Goal: Task Accomplishment & Management: Manage account settings

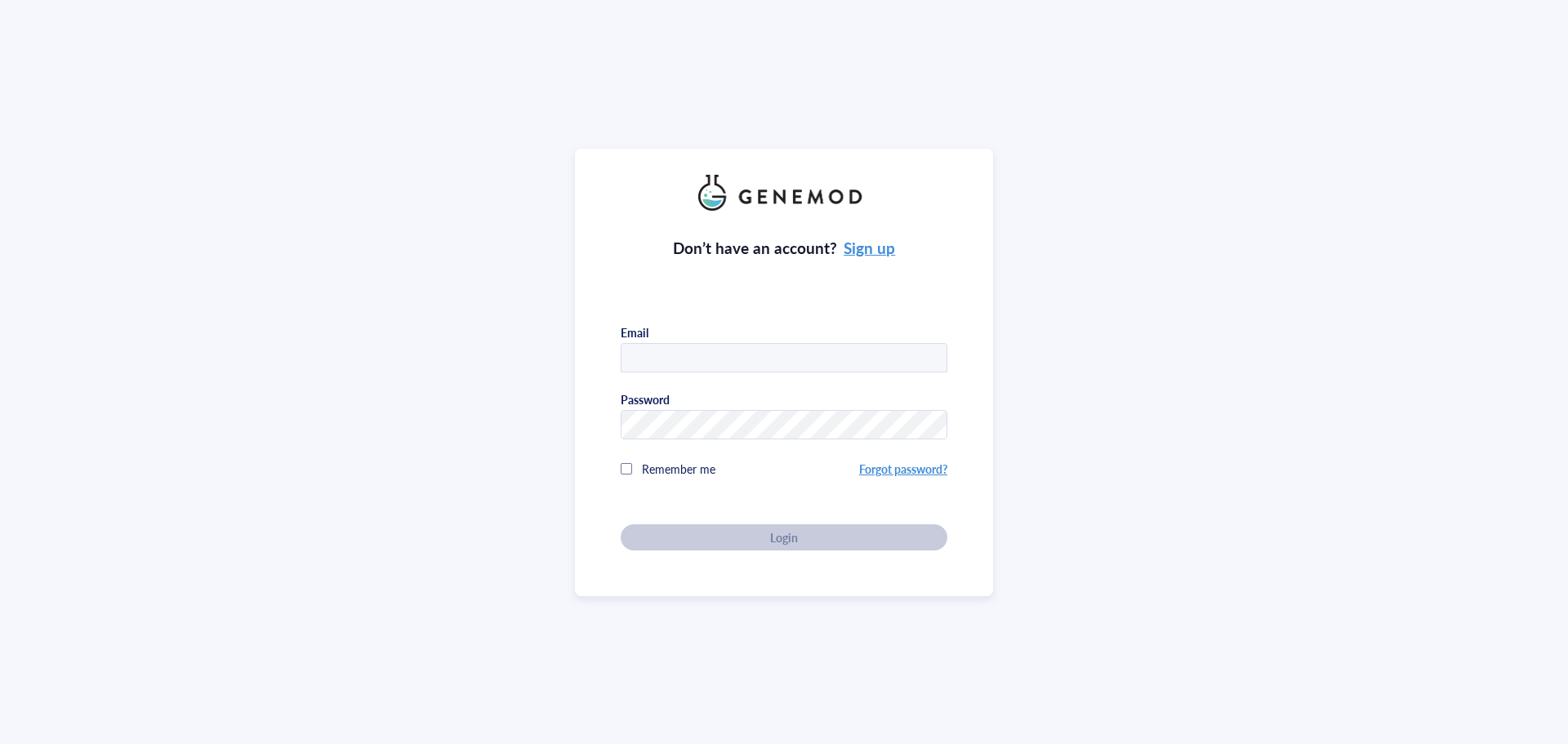
click at [723, 343] on input "text" at bounding box center [784, 358] width 325 height 29
type input "[EMAIL_ADDRESS][DOMAIN_NAME]"
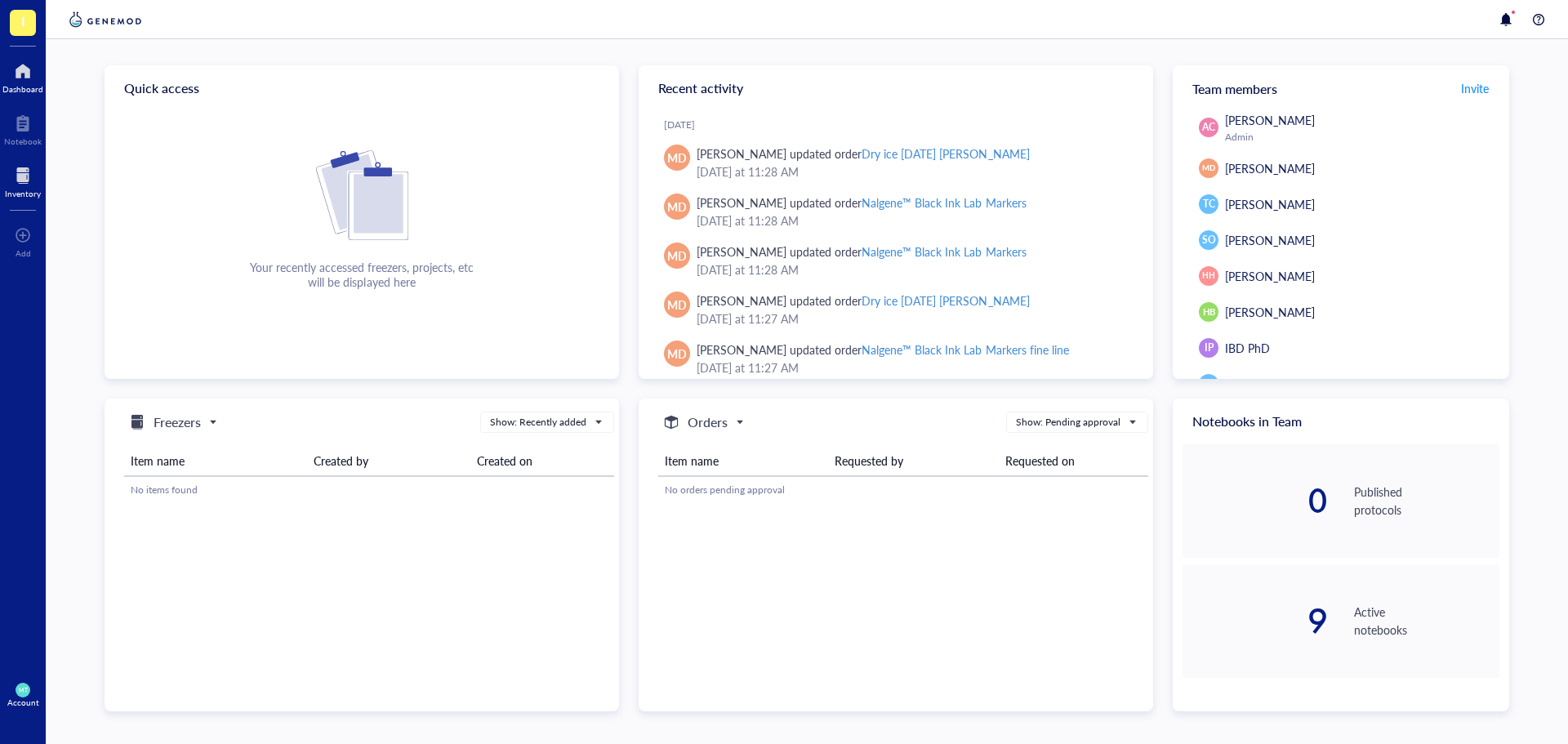
click at [18, 160] on div "Inventory" at bounding box center [23, 180] width 46 height 46
click at [19, 167] on div at bounding box center [22, 175] width 36 height 26
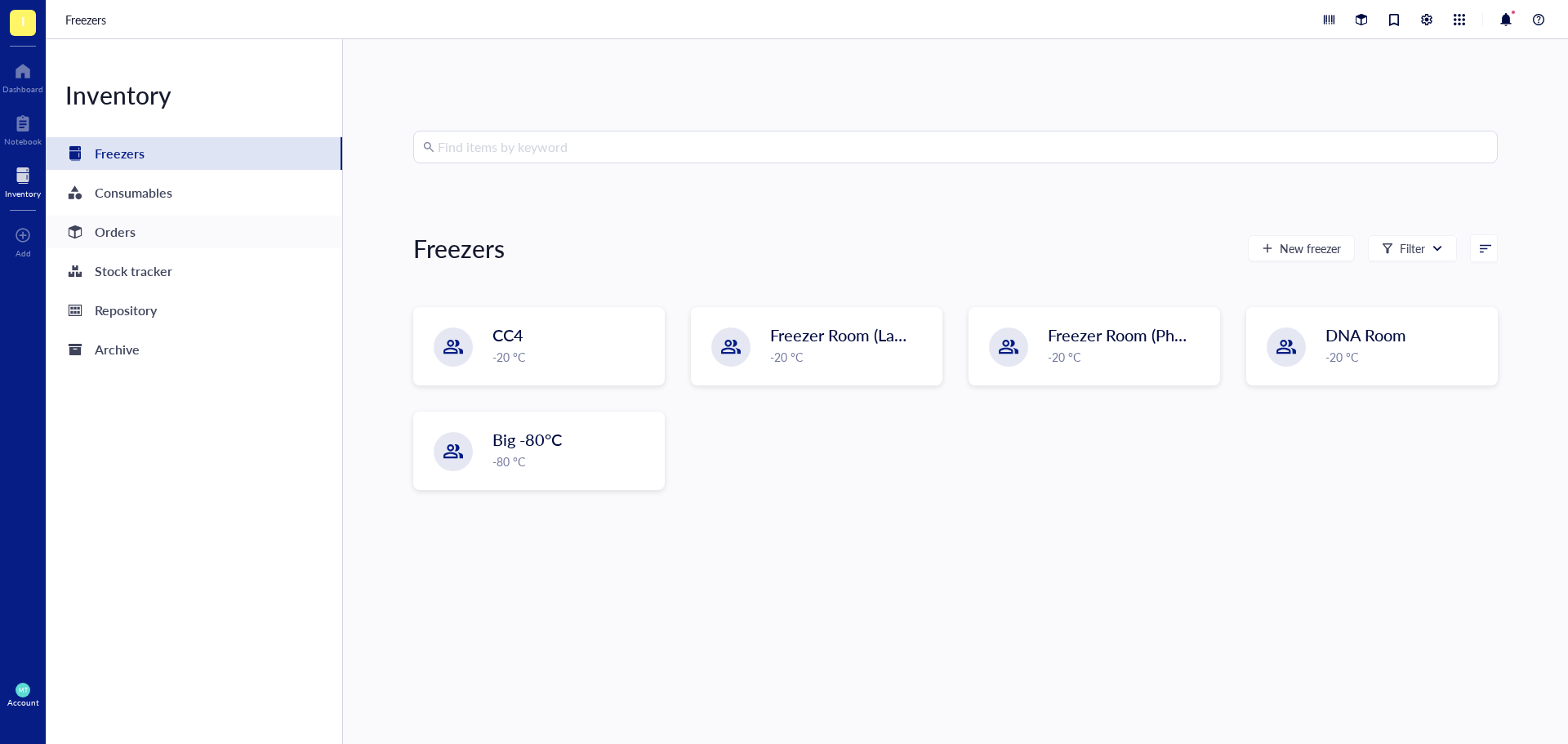
click at [145, 238] on div "Orders" at bounding box center [194, 231] width 297 height 32
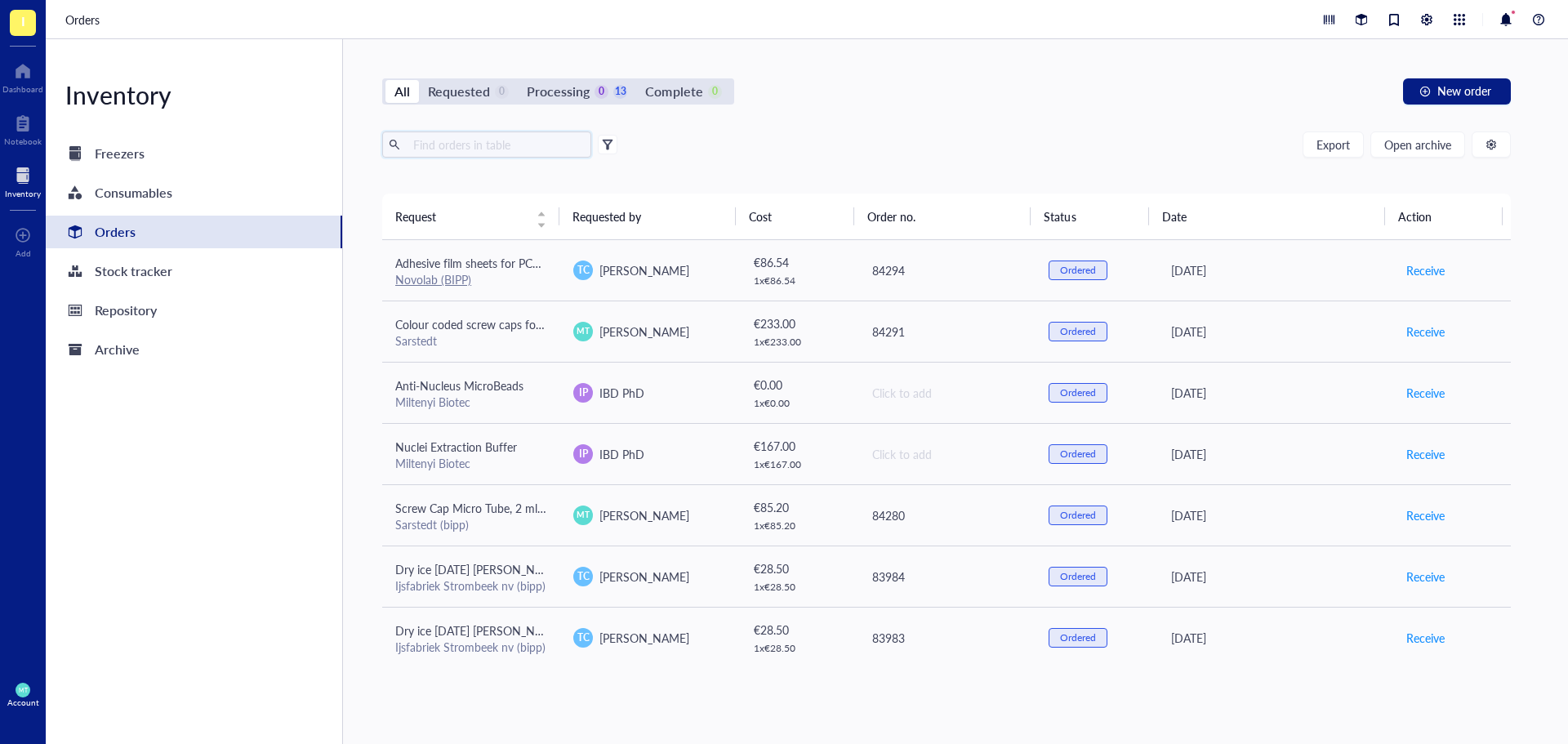
click at [493, 153] on input "text" at bounding box center [495, 145] width 178 height 25
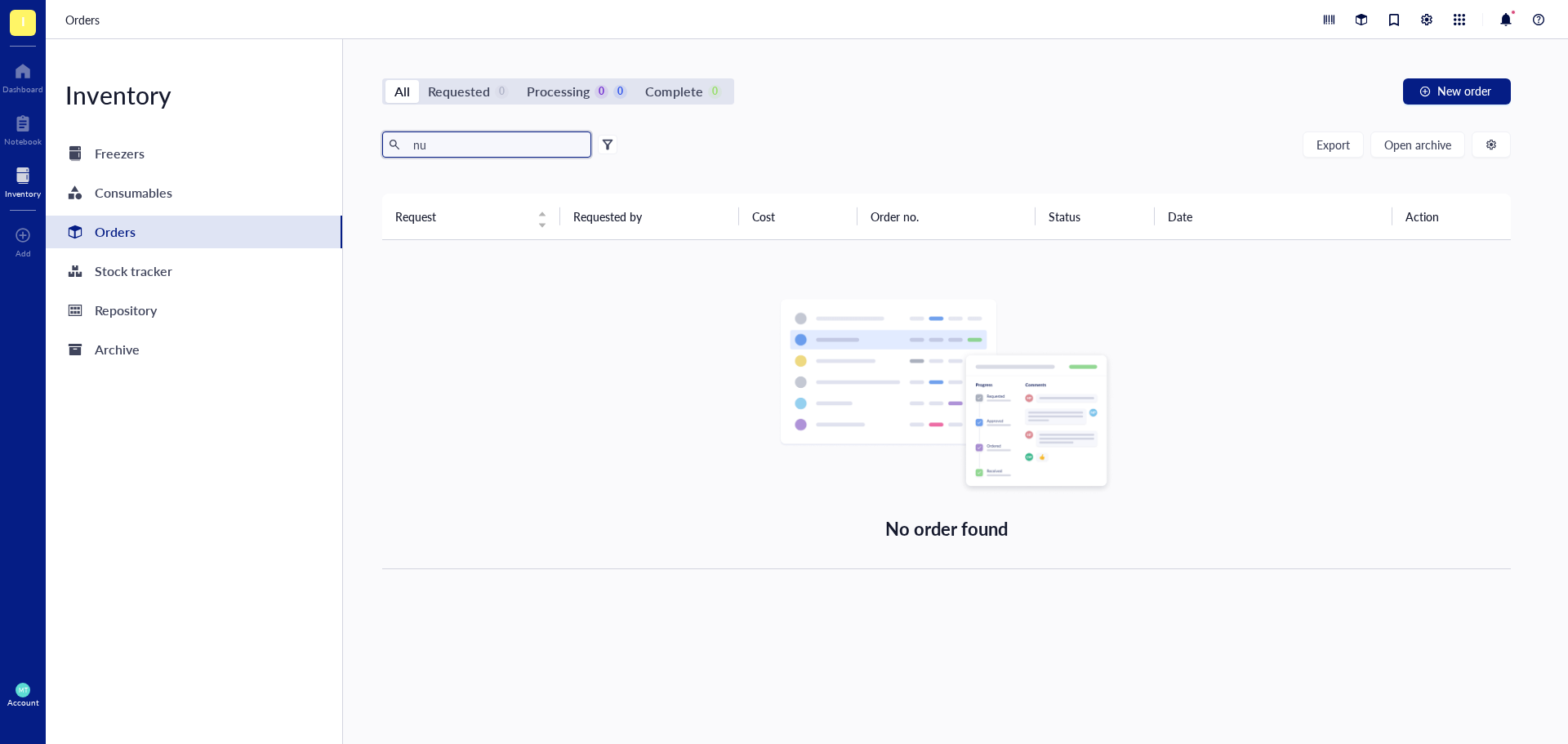
type input "n"
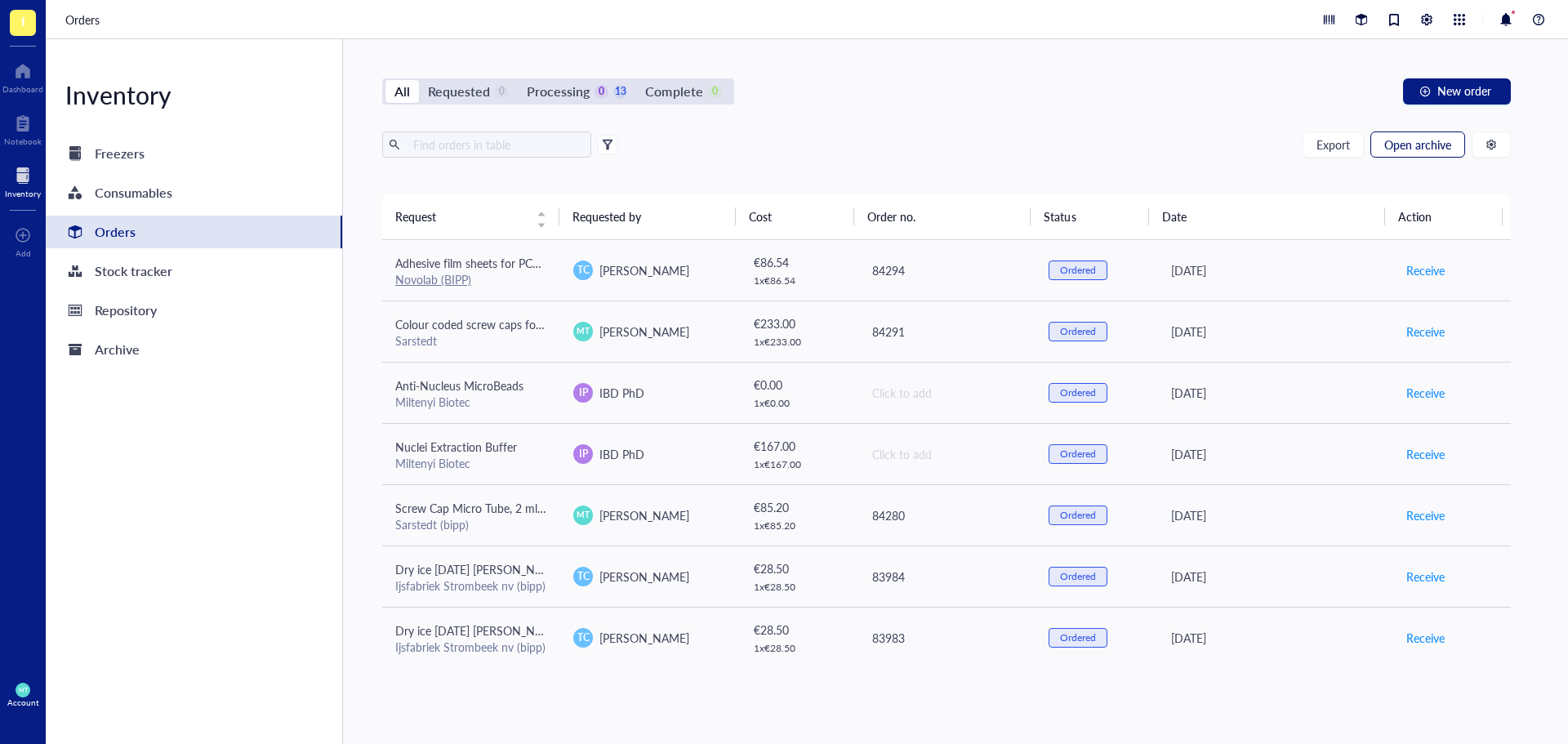
click at [1422, 141] on span "Open archive" at bounding box center [1418, 145] width 67 height 13
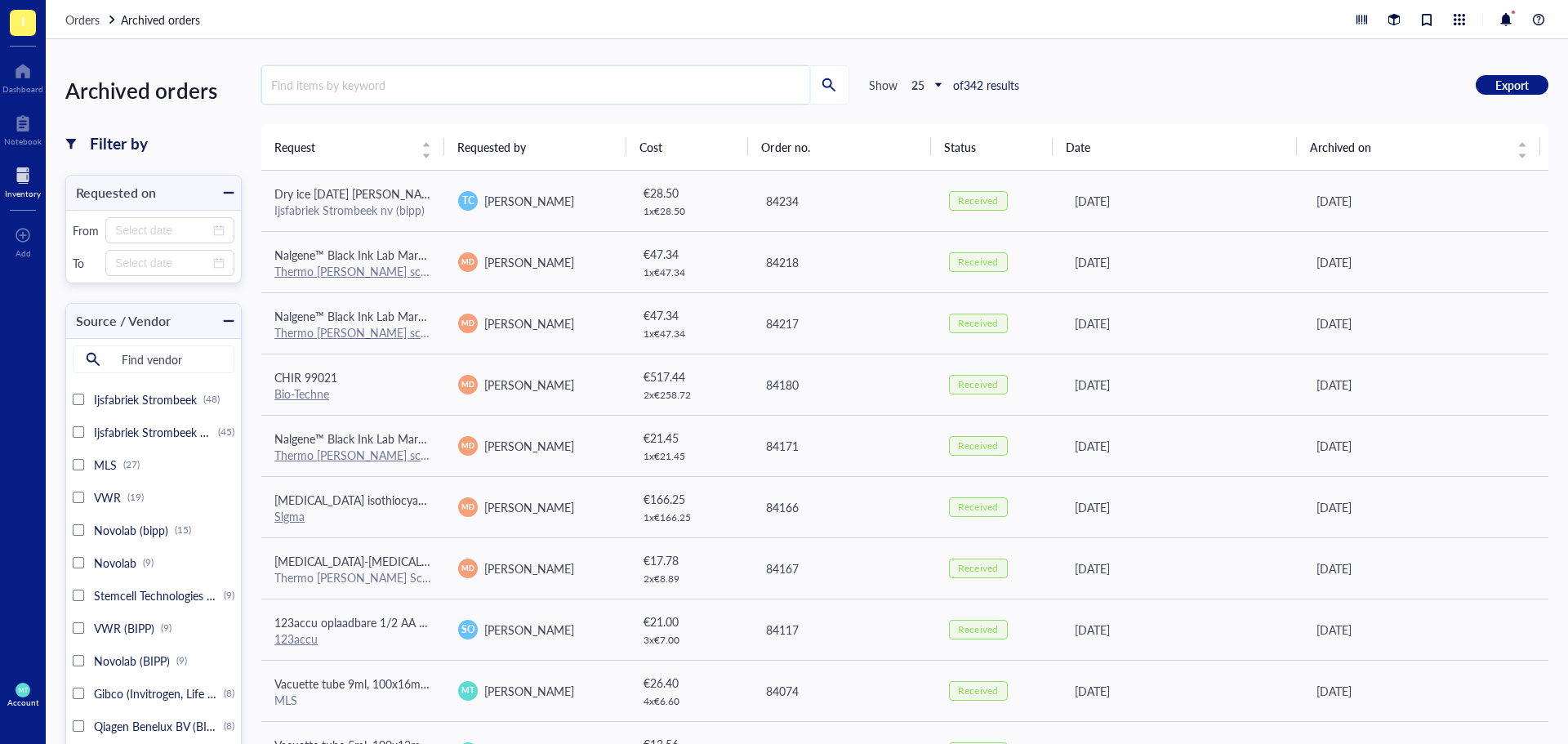
click at [314, 76] on input "search" at bounding box center [536, 85] width 547 height 38
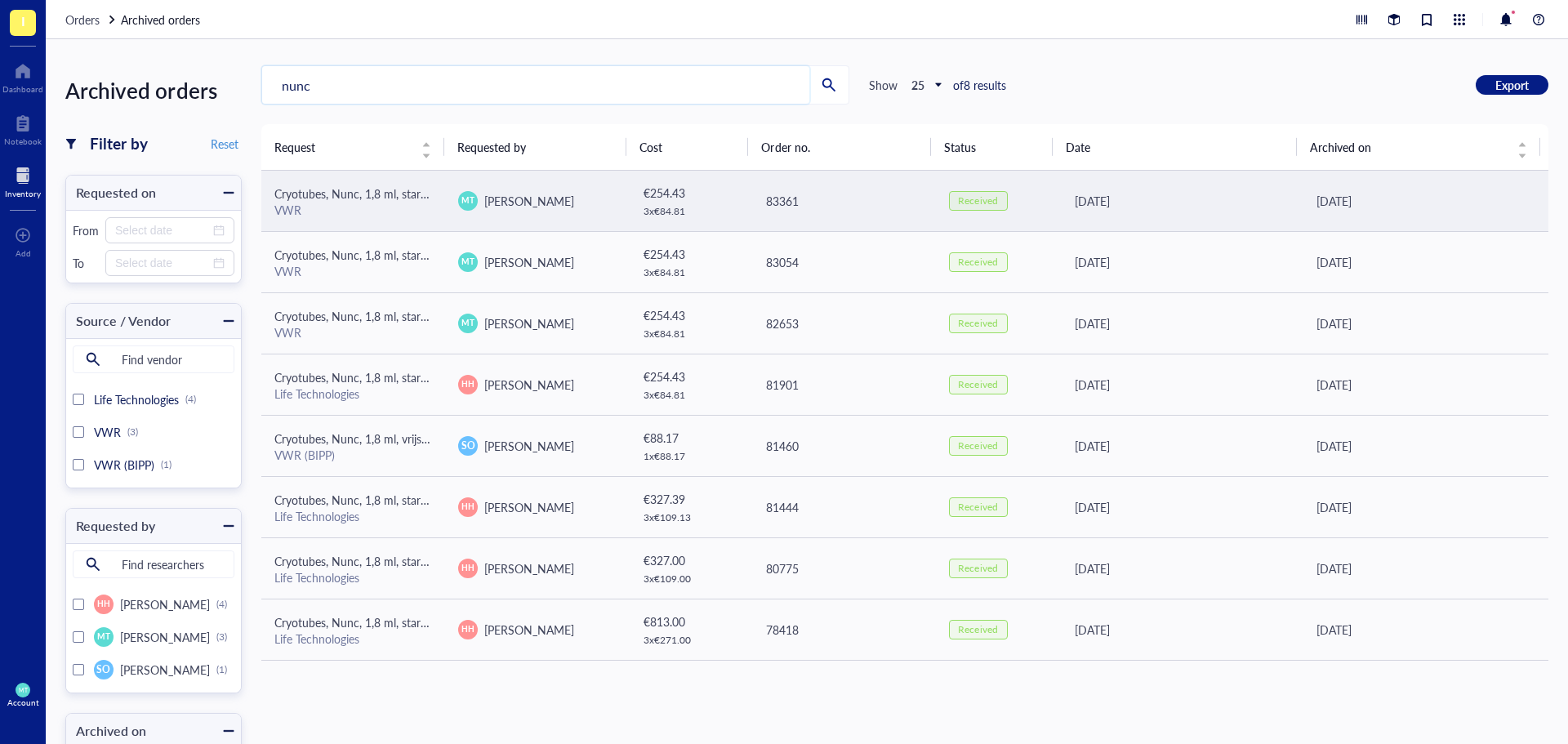
type input "nunc"
click at [334, 206] on div "VWR" at bounding box center [353, 210] width 158 height 15
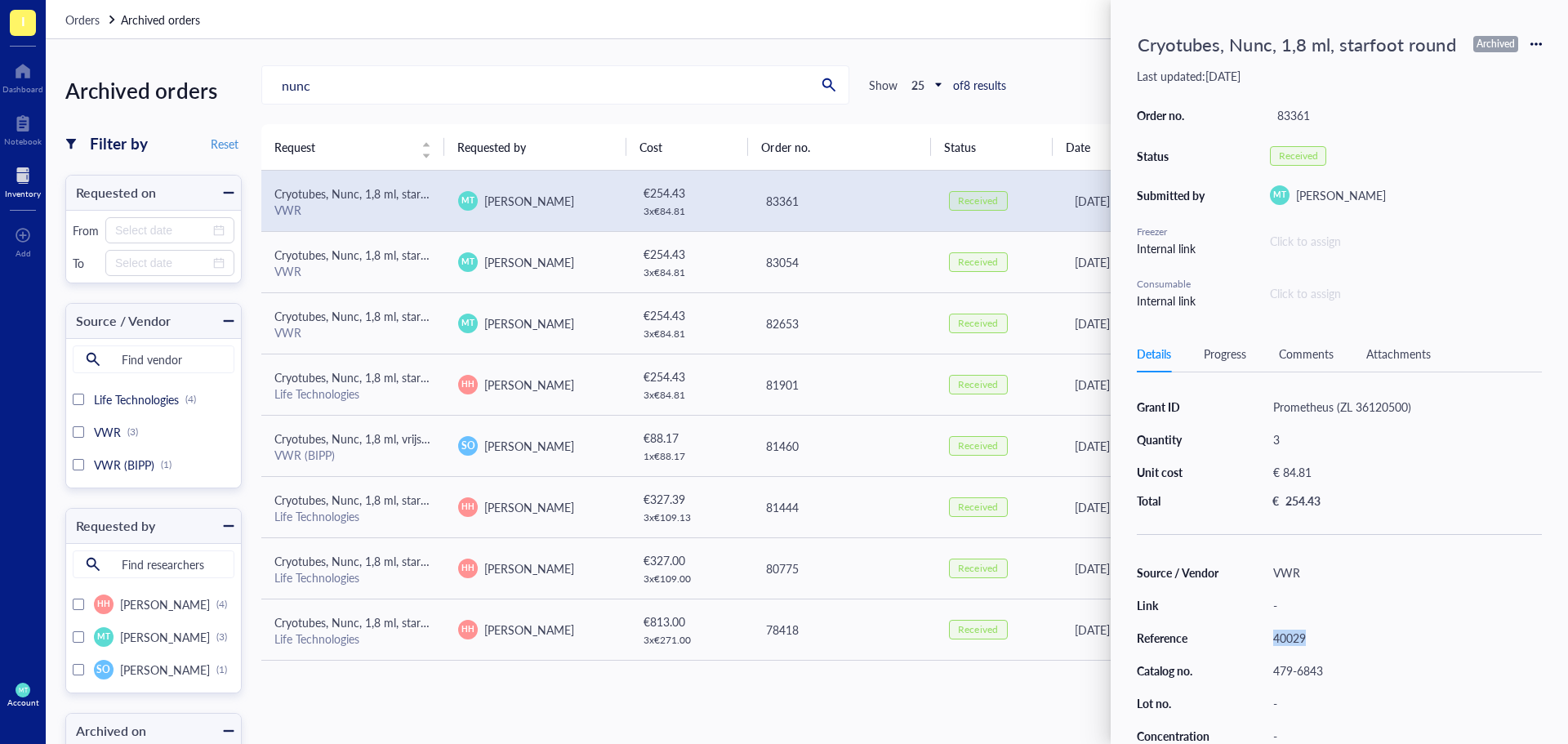
drag, startPoint x: 1331, startPoint y: 638, endPoint x: 1271, endPoint y: 643, distance: 60.2
click at [1271, 643] on div "40029" at bounding box center [1404, 637] width 276 height 23
copy div "40029"
click at [708, 690] on div "Request Requested by Cost Order no. Status Date Archived on Cryotubes, Nunc, 1,…" at bounding box center [905, 446] width 1287 height 644
drag, startPoint x: 1349, startPoint y: 669, endPoint x: 1260, endPoint y: 671, distance: 89.0
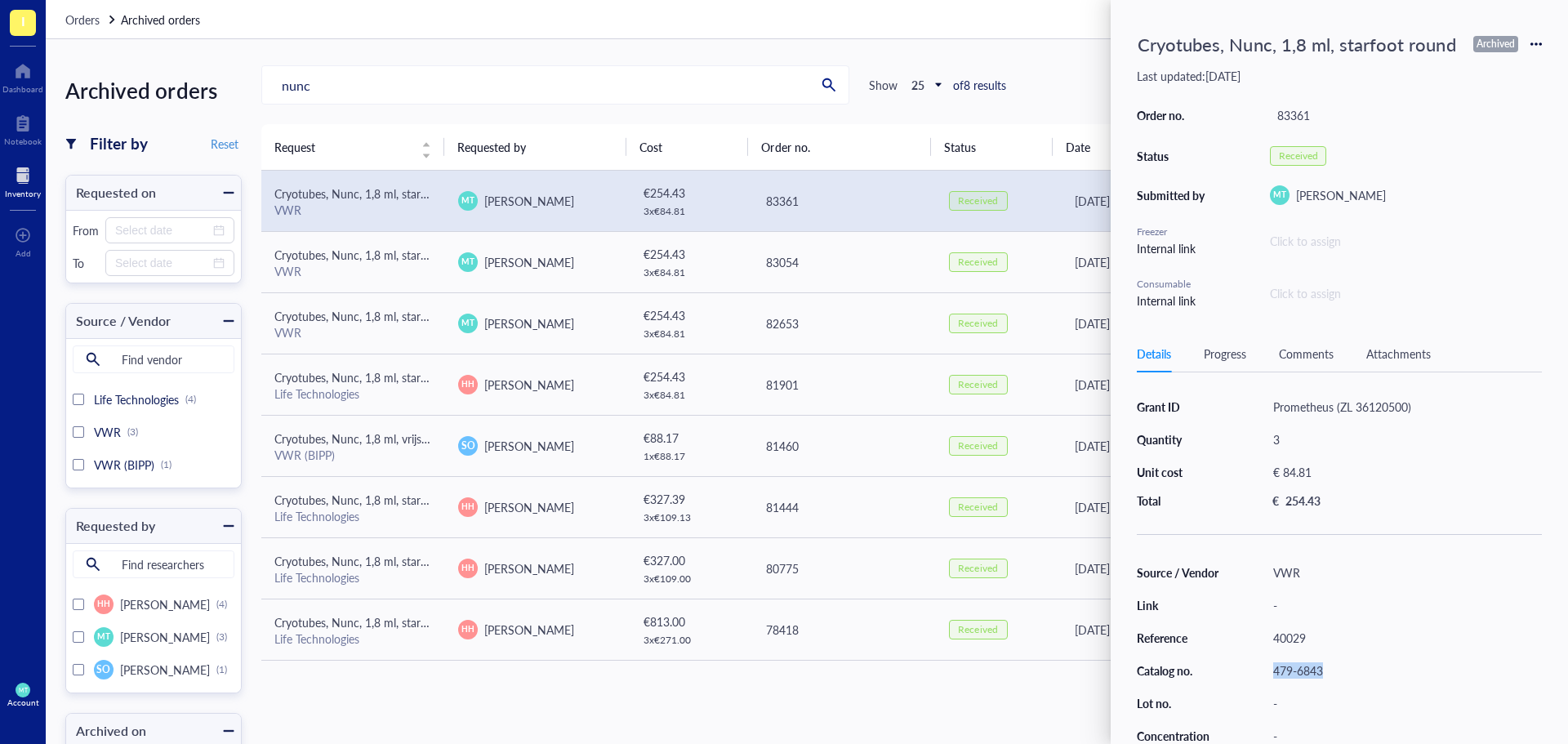
click at [1260, 671] on div "Source / Vendor VWR Link - Reference 40029 Catalog no. 479-6843 Lot no. - Conce…" at bounding box center [1340, 686] width 405 height 251
copy div "479-6843"
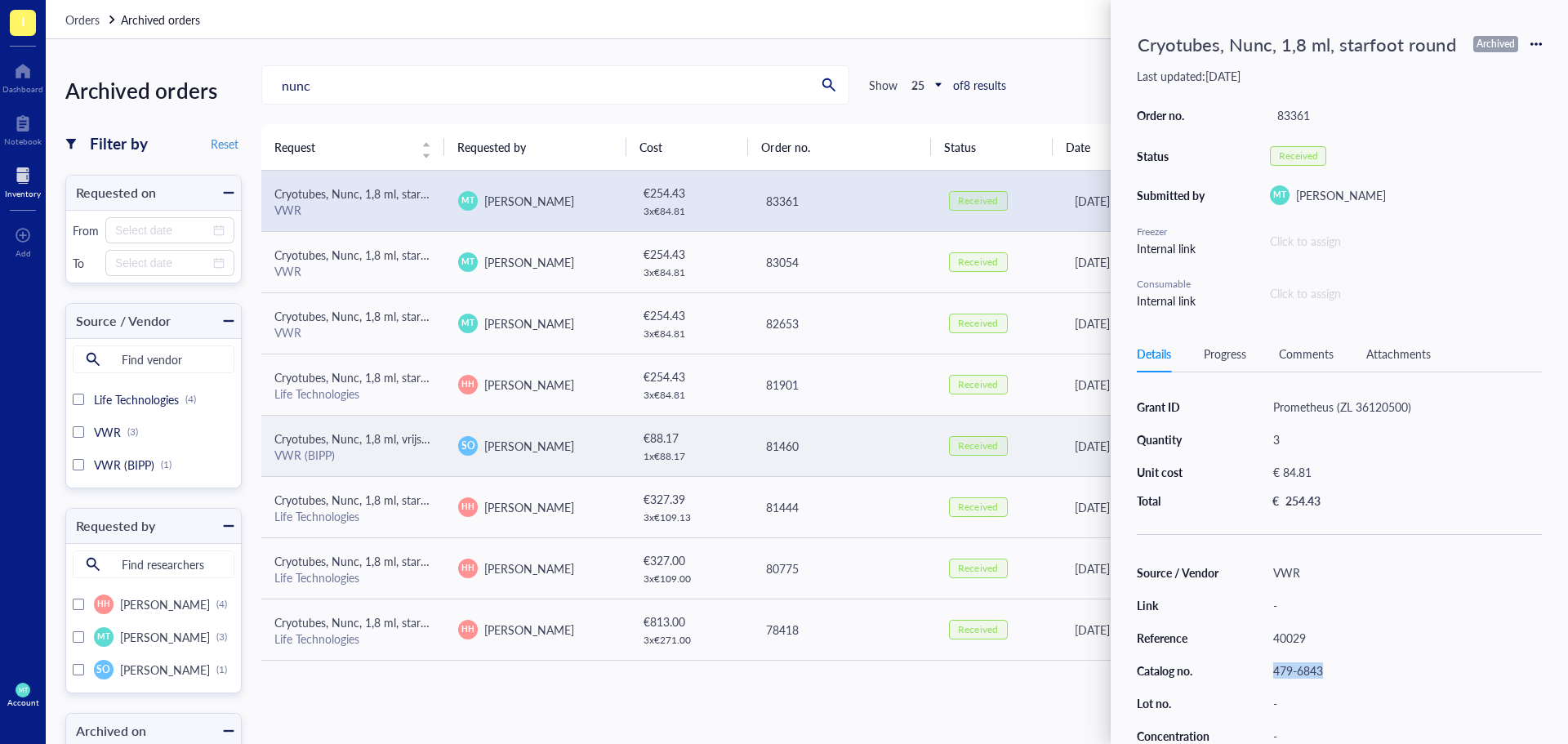
scroll to position [430, 0]
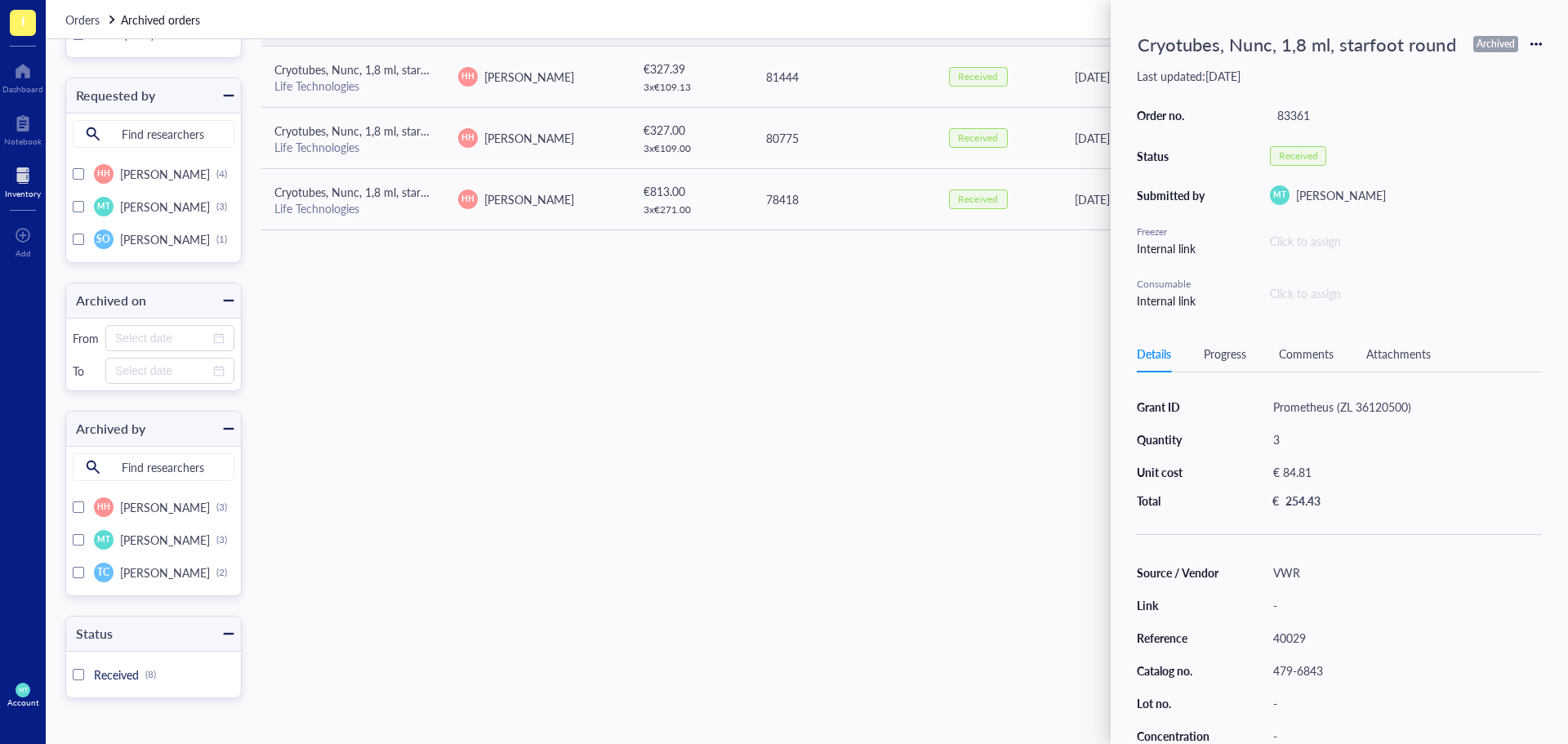
click at [932, 447] on div "nunc Show 25 of 8 results Export Request Requested by Cost Order no. Status Dat…" at bounding box center [905, 176] width 1287 height 1082
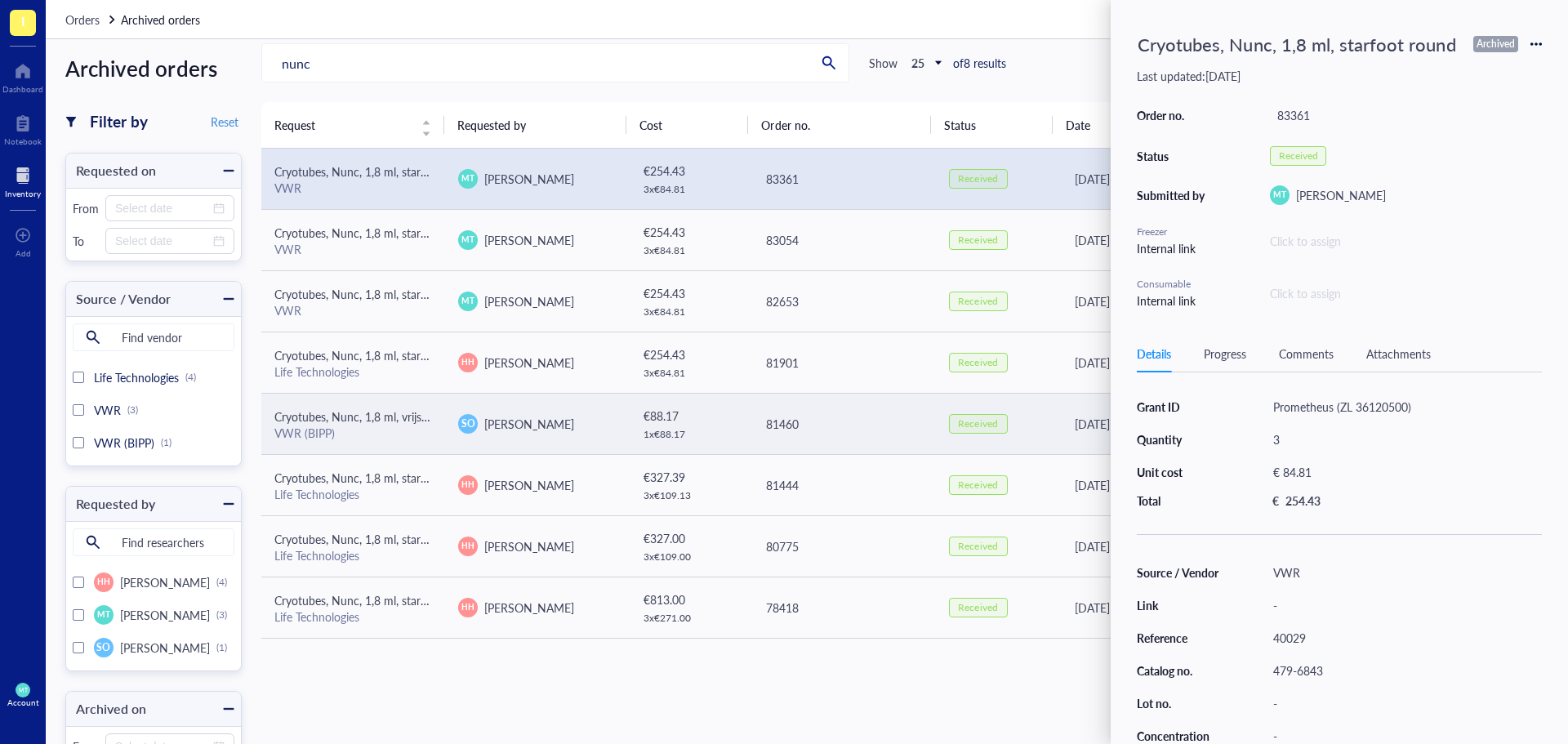
scroll to position [0, 0]
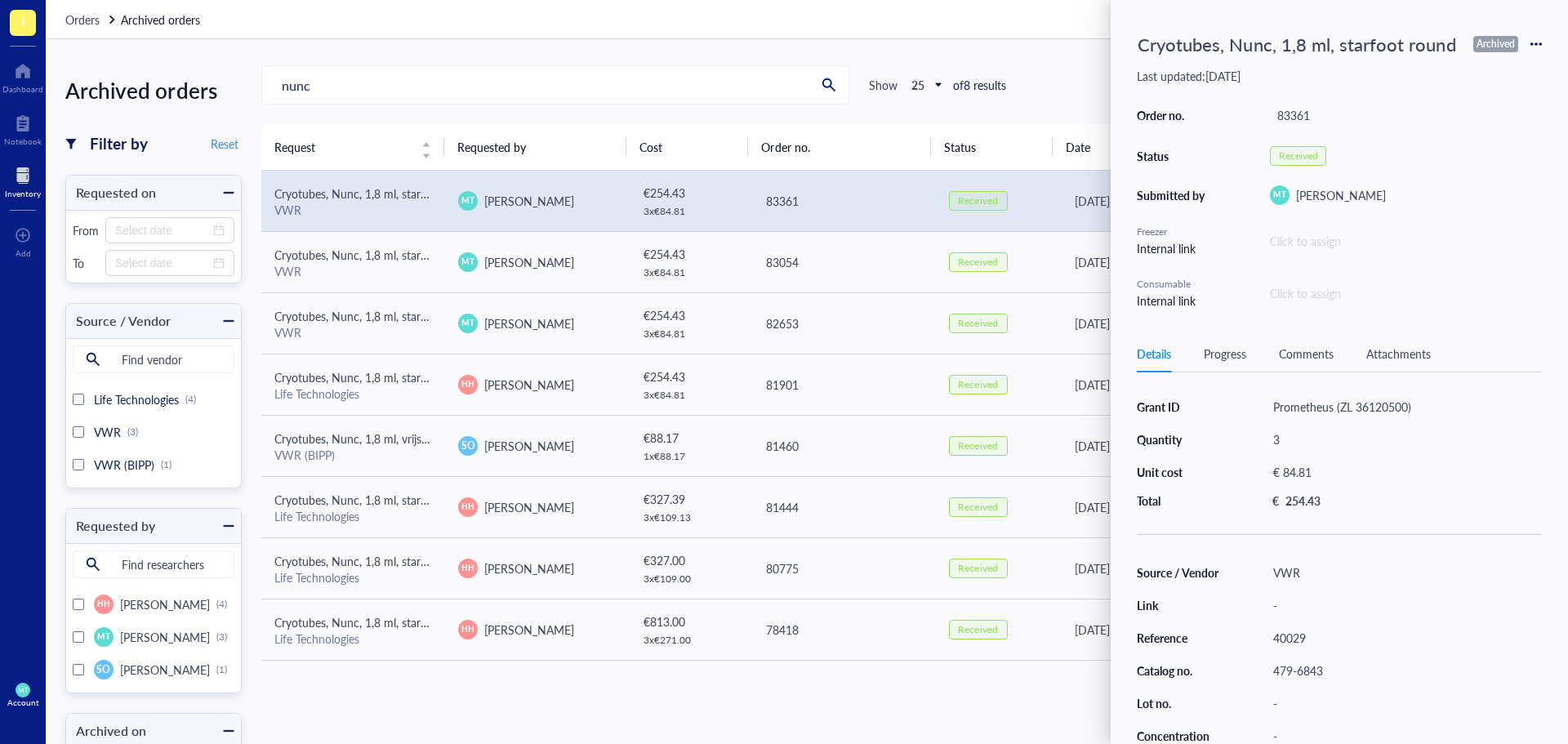
click at [1536, 34] on div "Cryotubes, Nunc, 1,8 ml, starfoot round Archived" at bounding box center [1340, 43] width 405 height 36
click at [1536, 44] on icon at bounding box center [1537, 44] width 4 height 4
click at [1492, 65] on span "Request again" at bounding box center [1479, 68] width 103 height 18
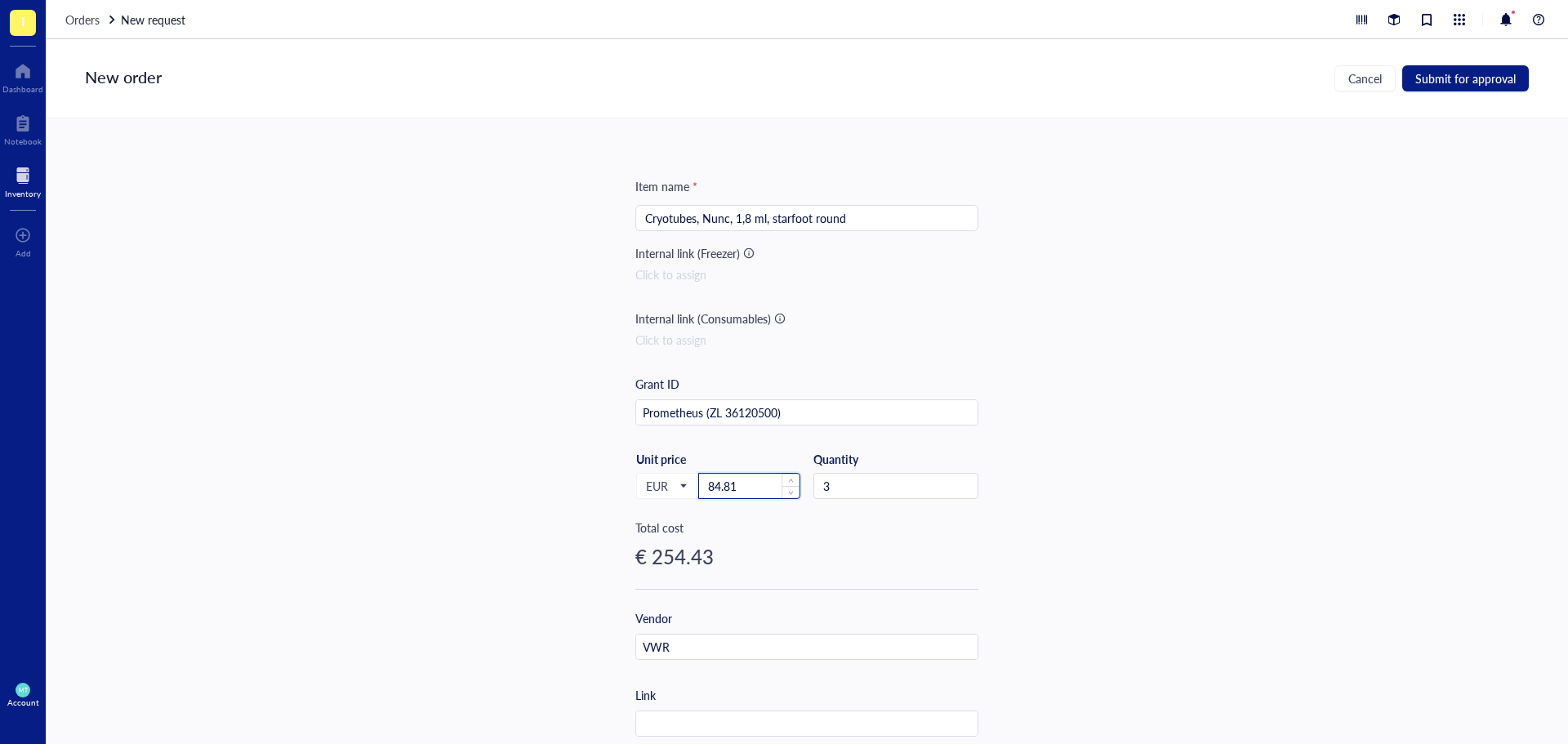
click at [753, 484] on input "84.81" at bounding box center [749, 485] width 100 height 25
drag, startPoint x: 753, startPoint y: 484, endPoint x: 680, endPoint y: 476, distance: 73.4
click at [680, 476] on div "EUR Unit price 84.81" at bounding box center [718, 484] width 165 height 67
click at [620, 0] on html "I Dashboard Notebook Inventory To pick up a draggable item, press the space bar…" at bounding box center [784, 372] width 1568 height 744
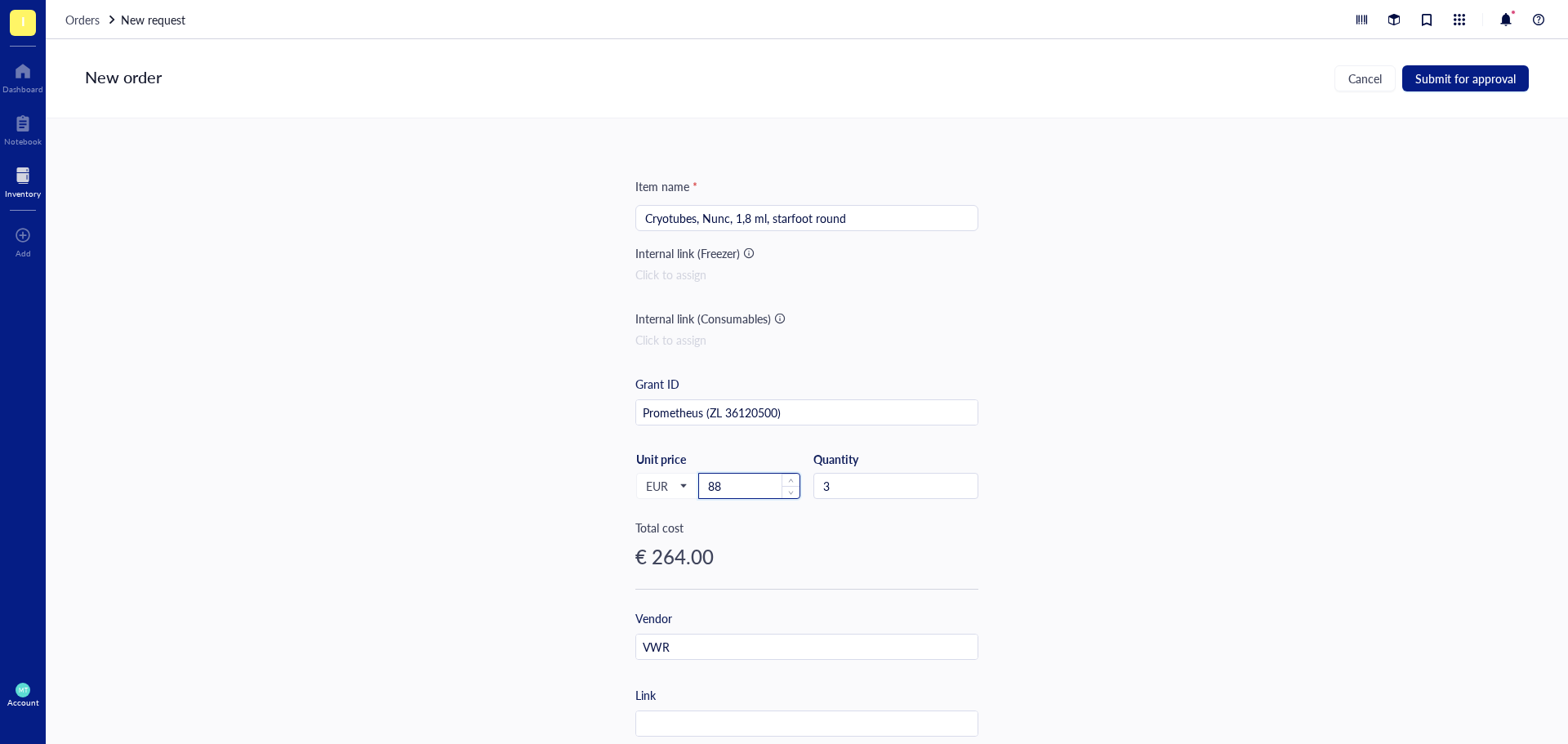
click at [738, 485] on input "88" at bounding box center [749, 485] width 100 height 25
type input "88.07"
click at [883, 496] on input "3" at bounding box center [895, 485] width 163 height 25
type input "4"
type input "3"
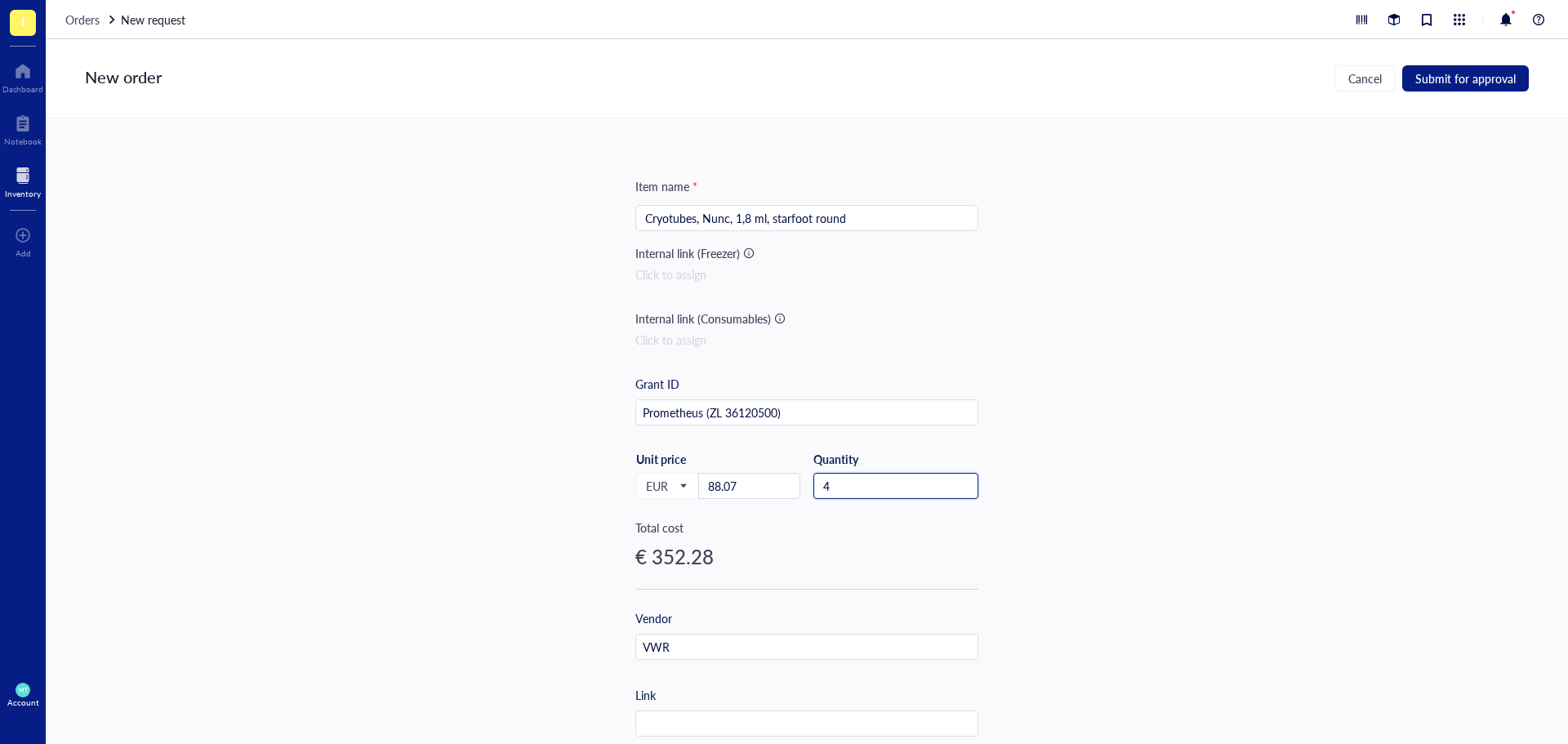
type input "4"
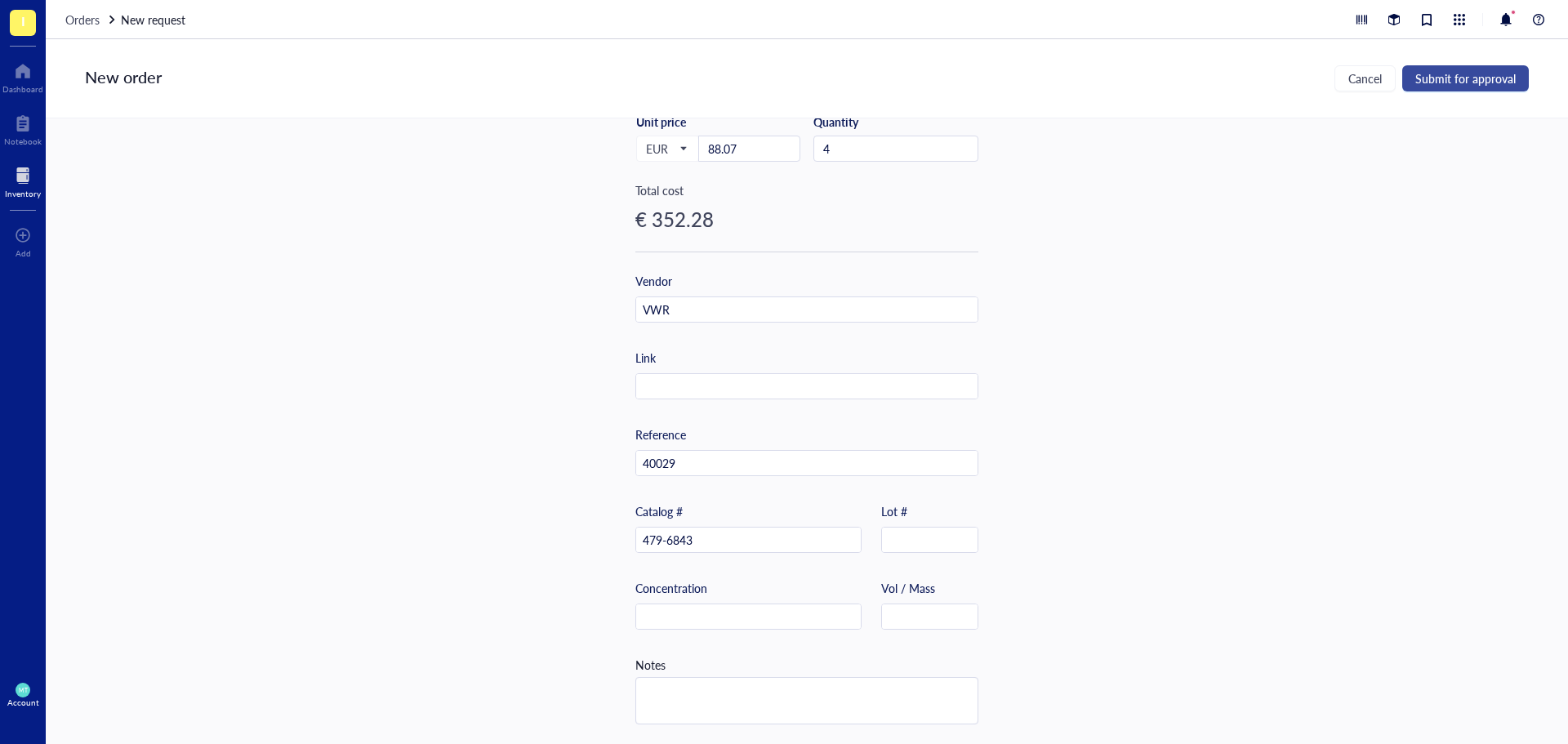
click at [1478, 80] on span "Submit for approval" at bounding box center [1465, 78] width 100 height 13
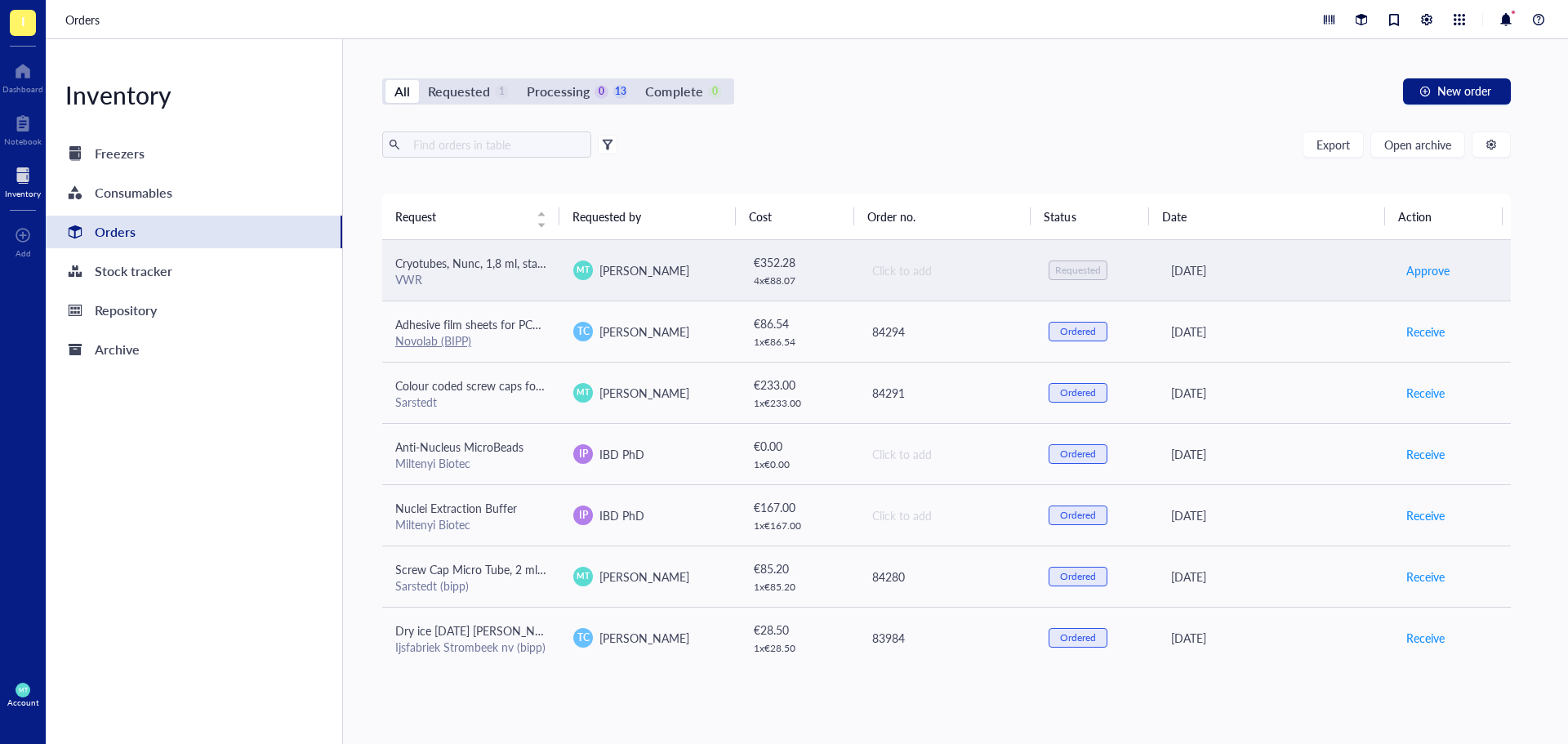
click at [879, 259] on td "Click to add" at bounding box center [946, 271] width 178 height 61
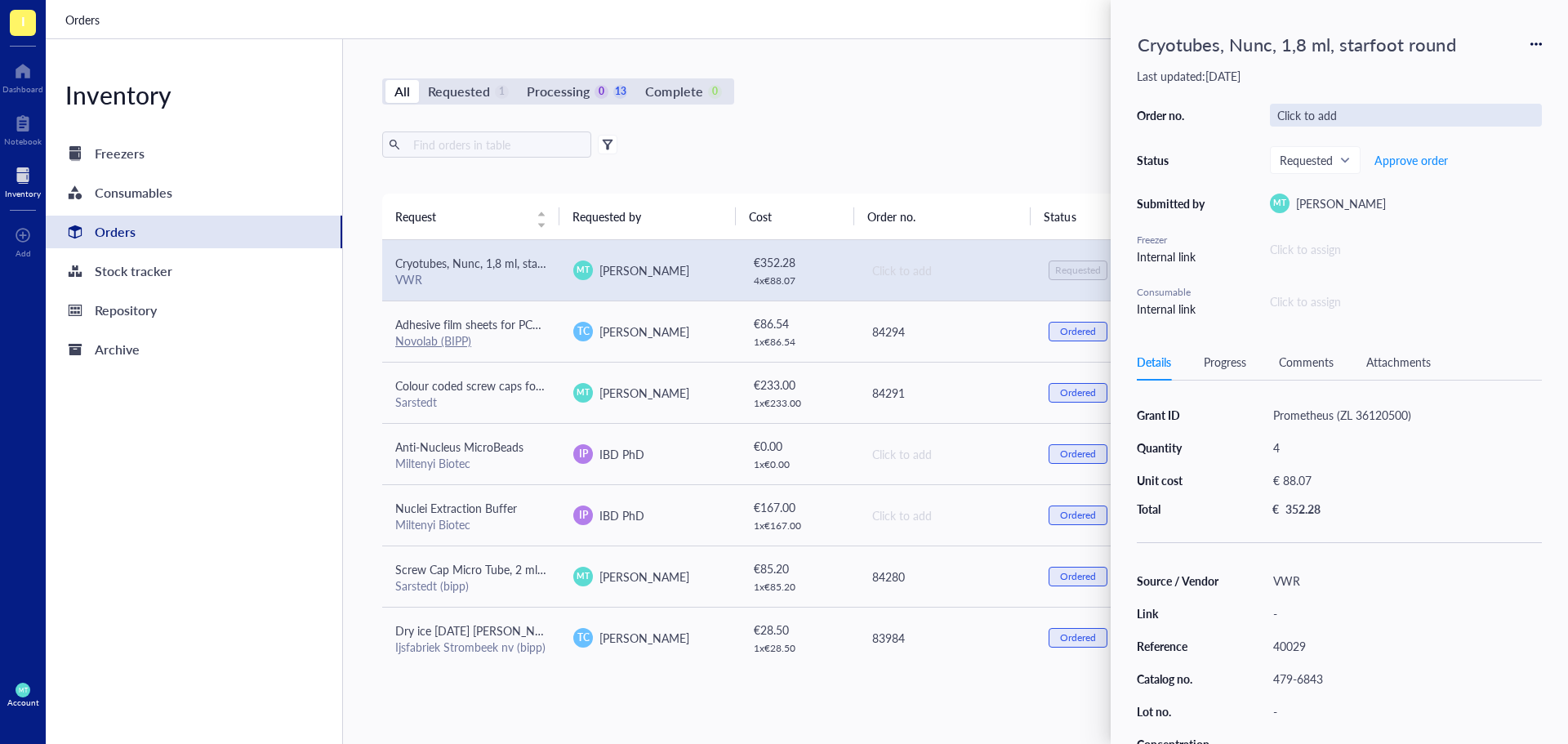
click at [1334, 106] on div "Click to add" at bounding box center [1405, 115] width 272 height 23
type input "84321"
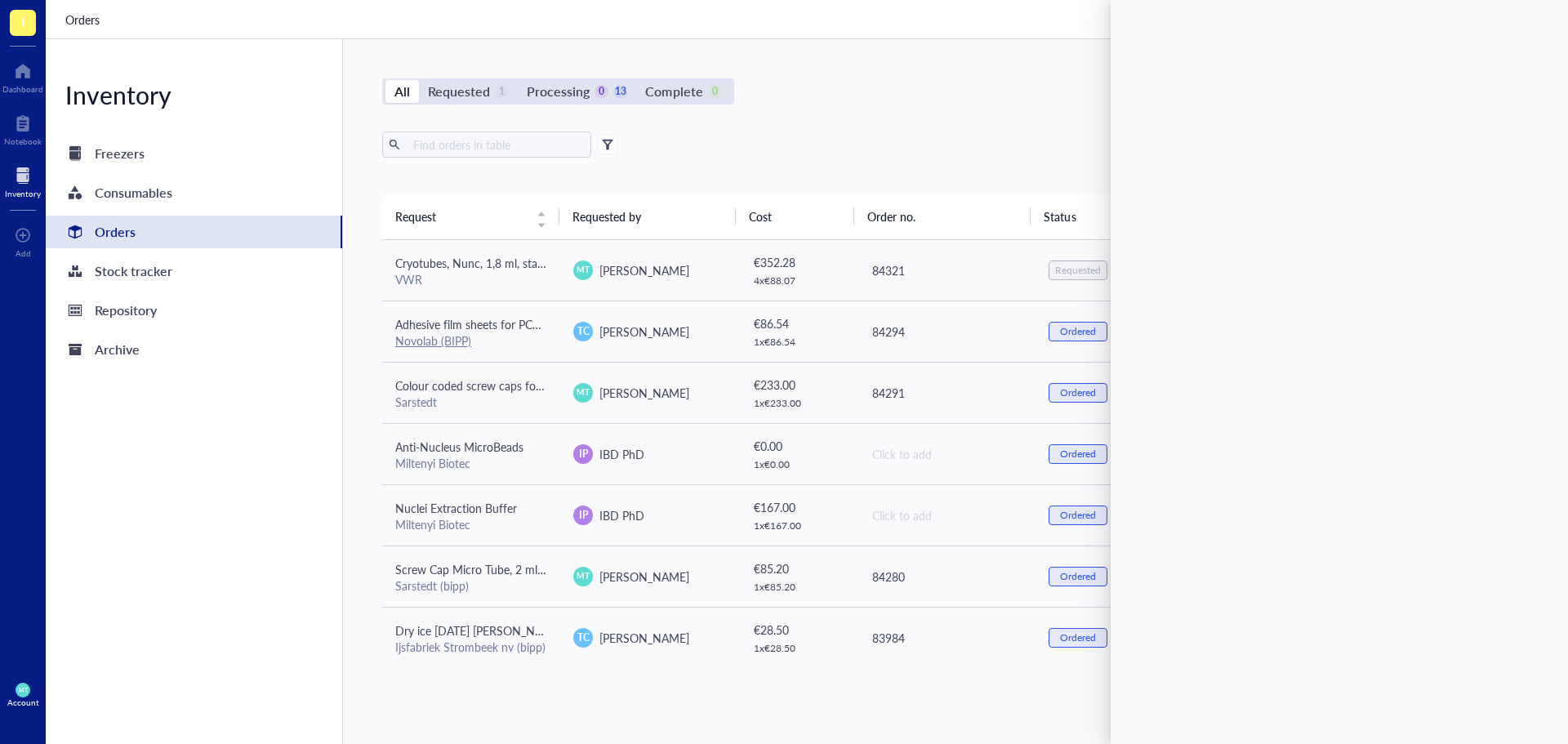
click at [965, 54] on div "All Requested 1 Processing 0 13 Complete 0 New order Export Open archive Reques…" at bounding box center [946, 391] width 1207 height 704
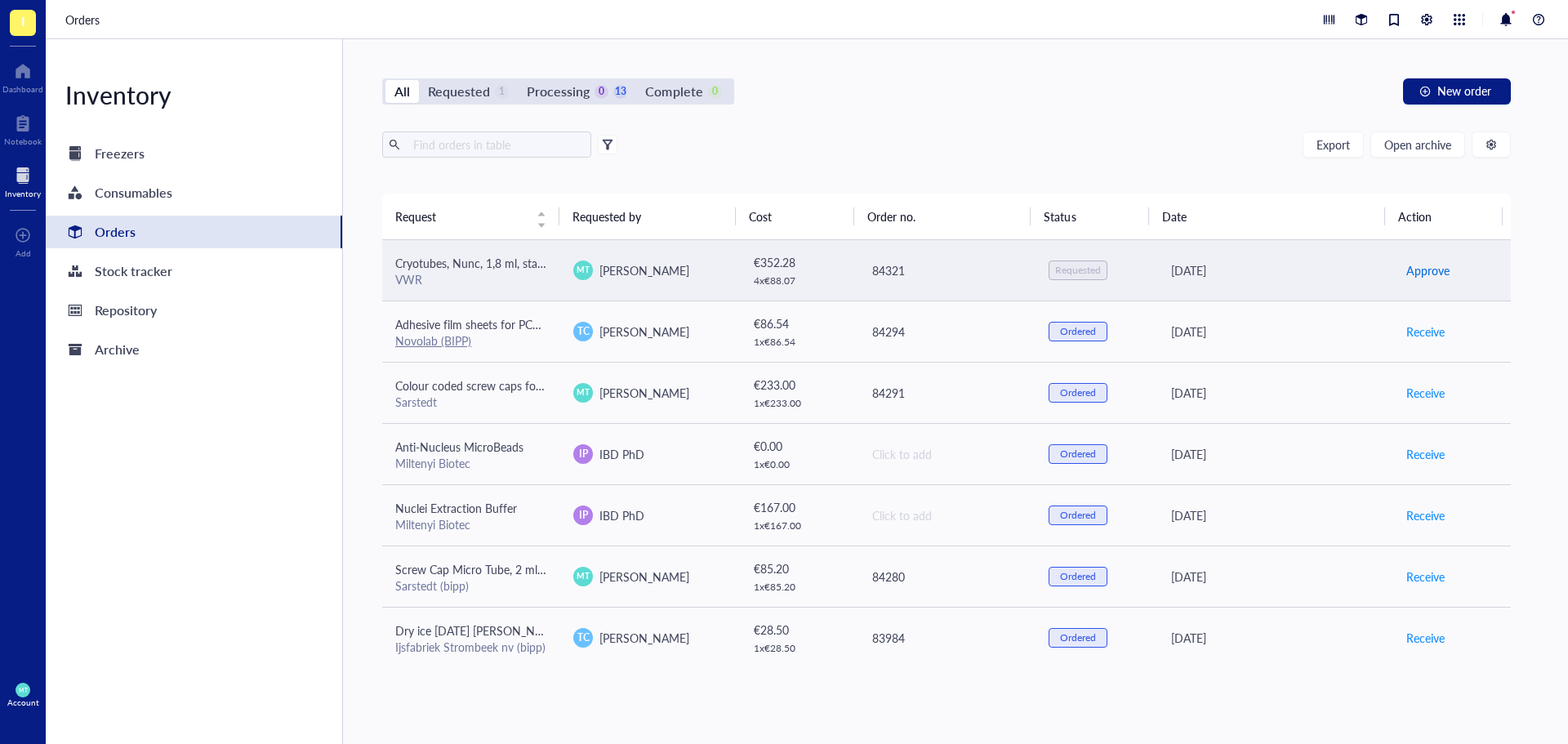
click at [1406, 266] on span "Approve" at bounding box center [1427, 271] width 43 height 18
click at [1406, 266] on span "Place order" at bounding box center [1433, 271] width 56 height 18
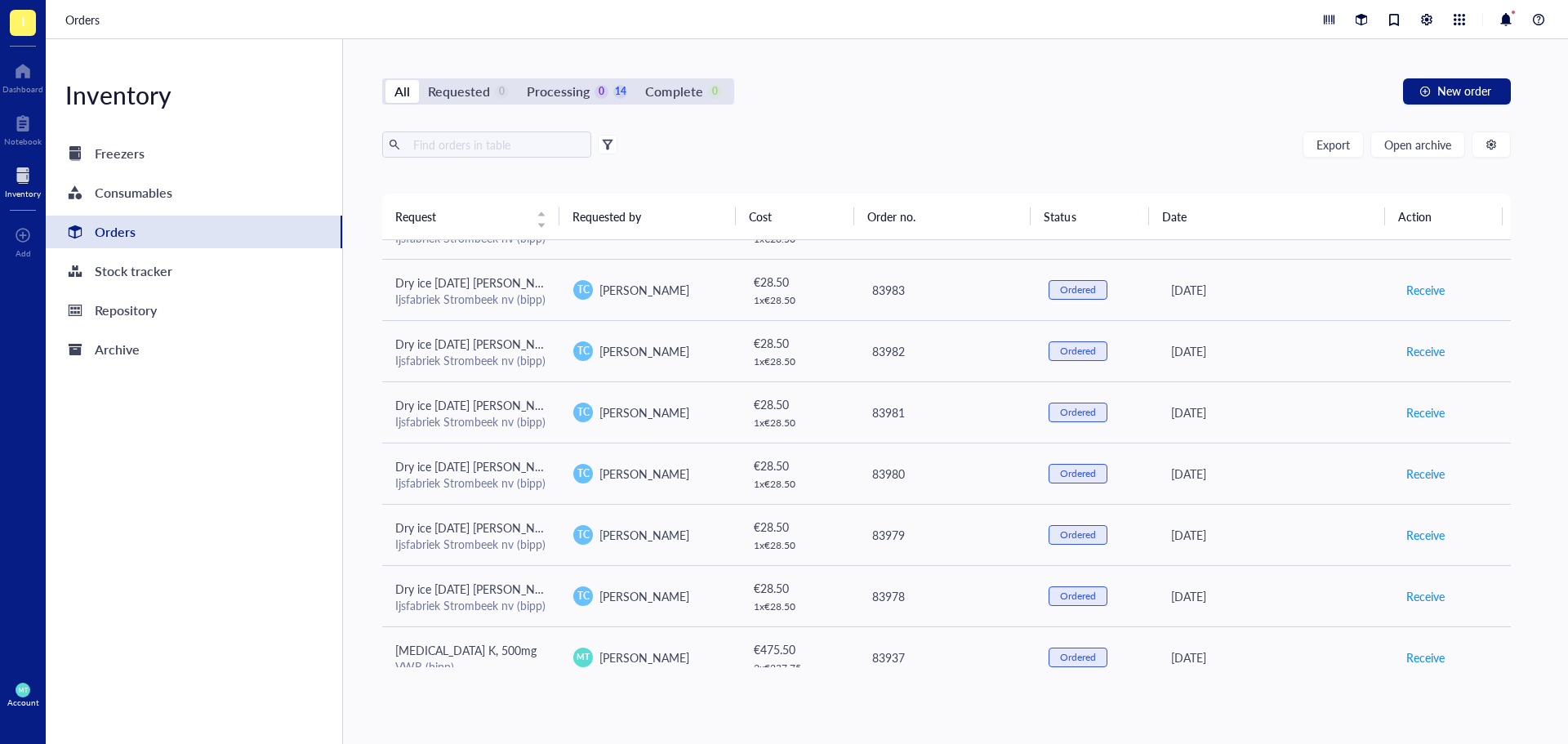
scroll to position [430, 0]
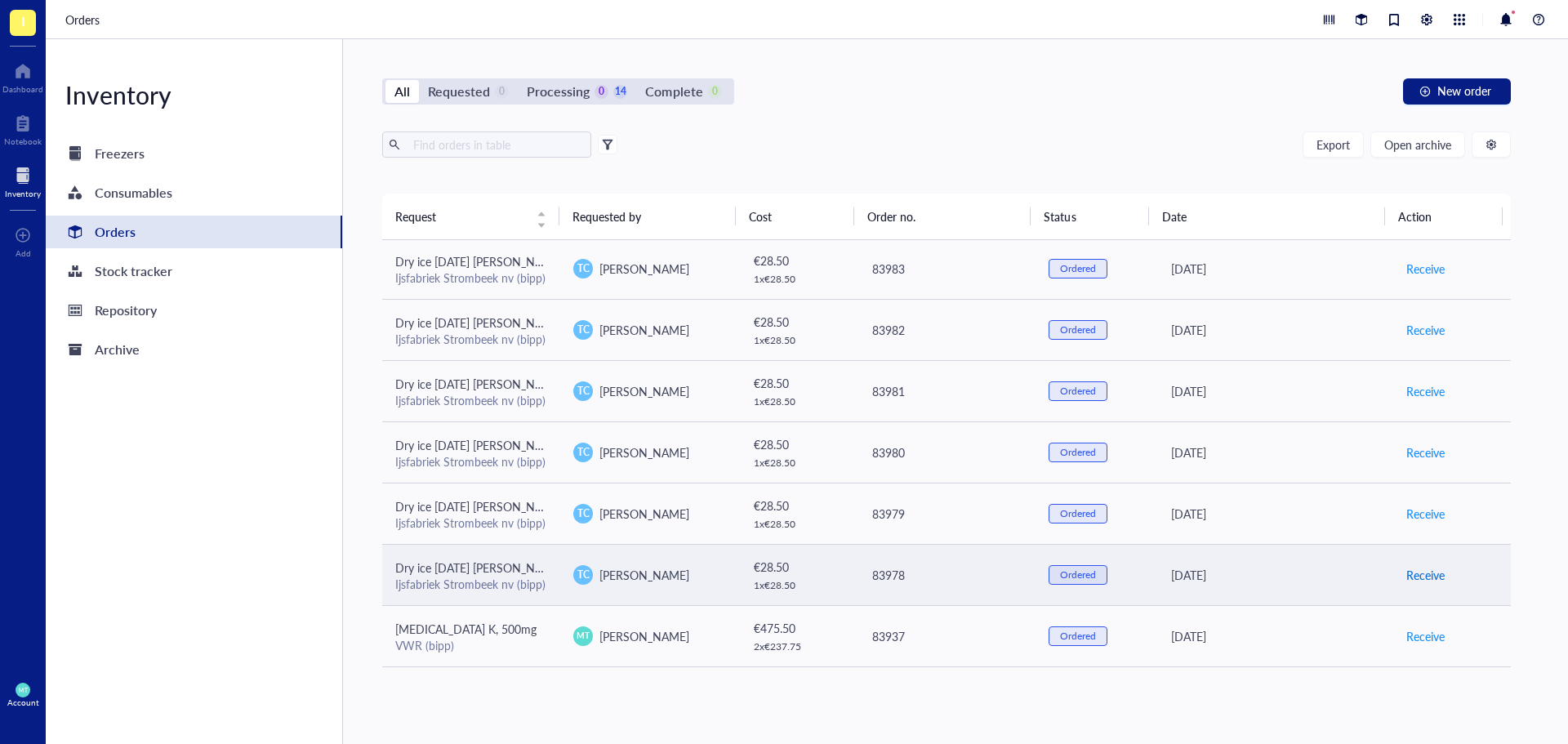
click at [1434, 576] on button "Receive" at bounding box center [1425, 575] width 40 height 26
click at [1424, 576] on span "Archive order" at bounding box center [1440, 575] width 68 height 18
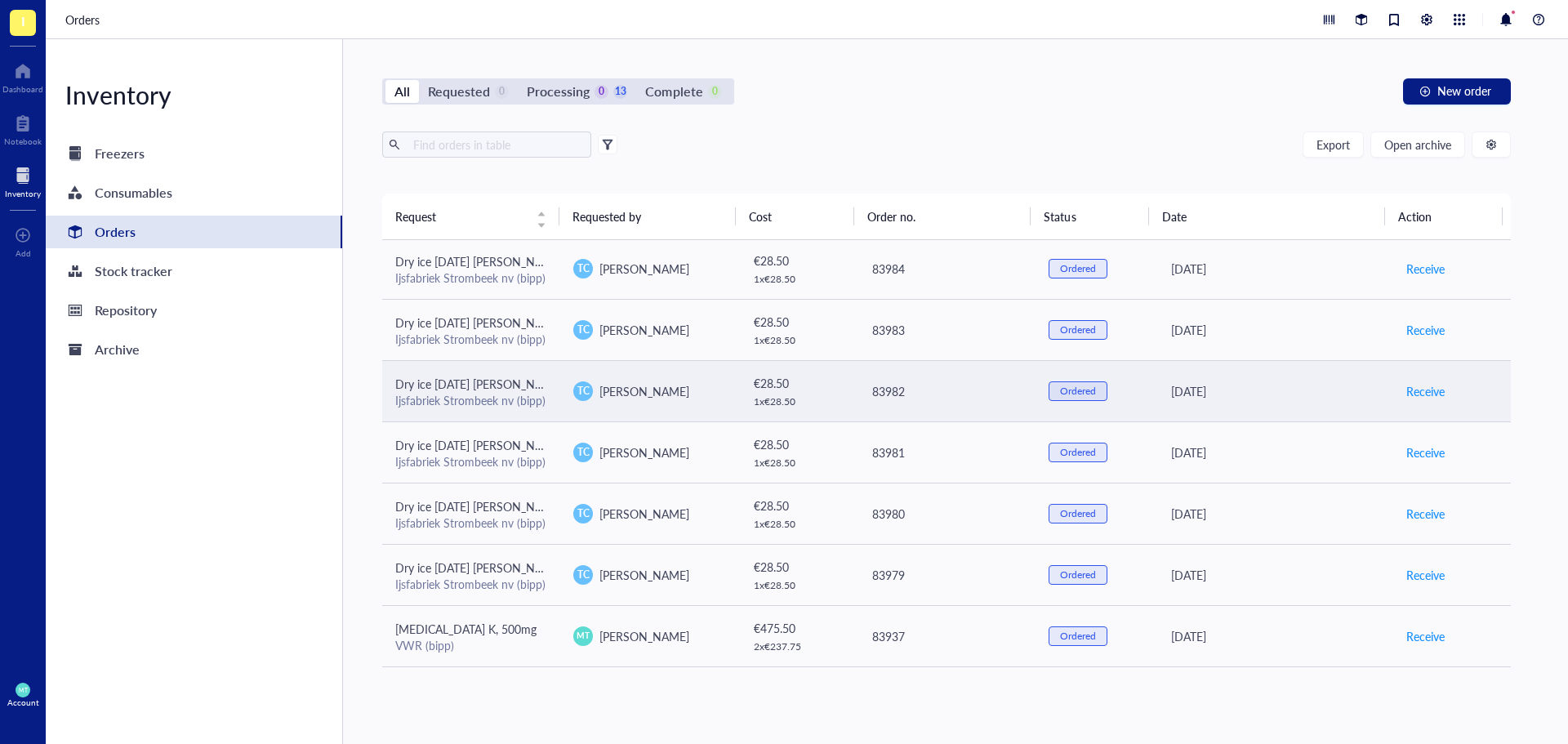
scroll to position [0, 0]
